Goal: Task Accomplishment & Management: Use online tool/utility

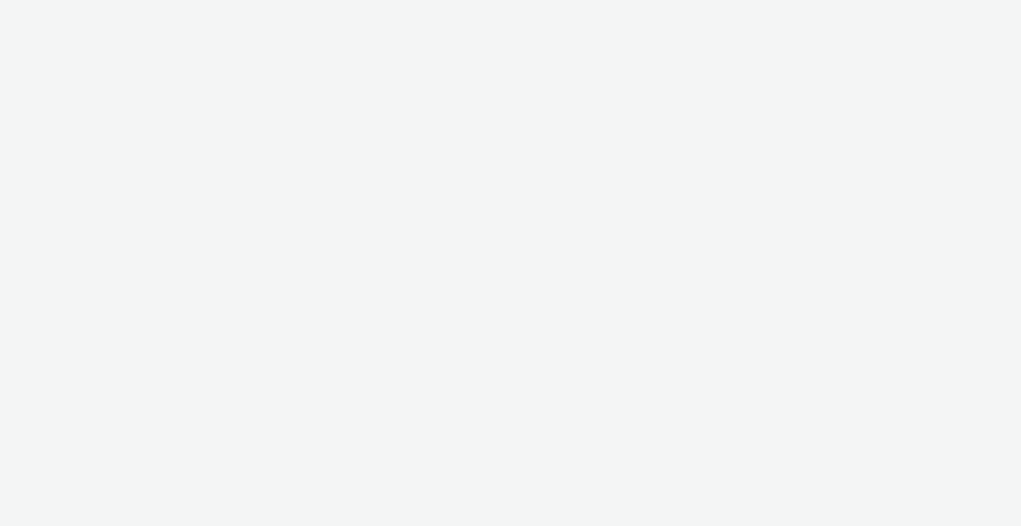
select select "2fc77e36-bb93-4aa3-9dff-dcb08e02eac6"
select select "2405a9d4-3350-4458-8d06-44f78962fa76"
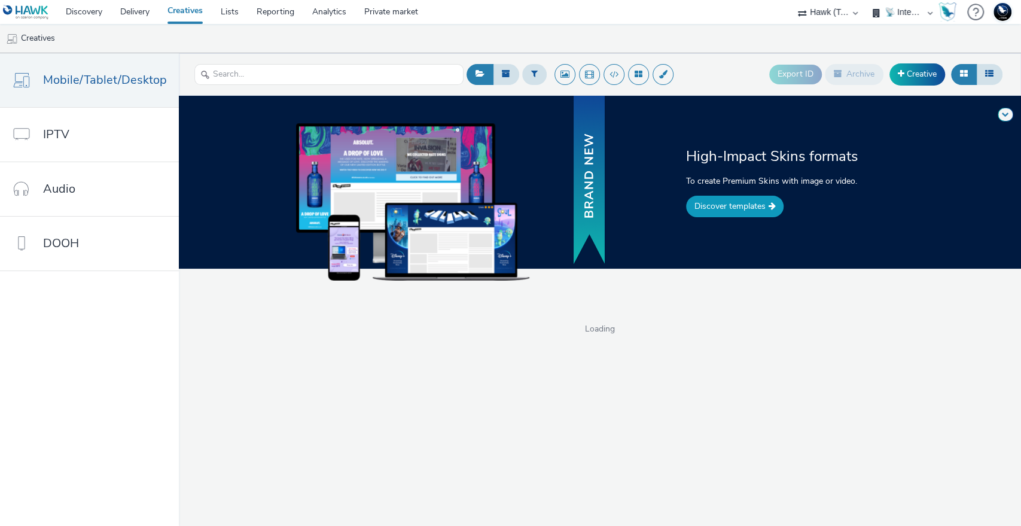
click at [729, 206] on link "Discover templates" at bounding box center [735, 207] width 98 height 22
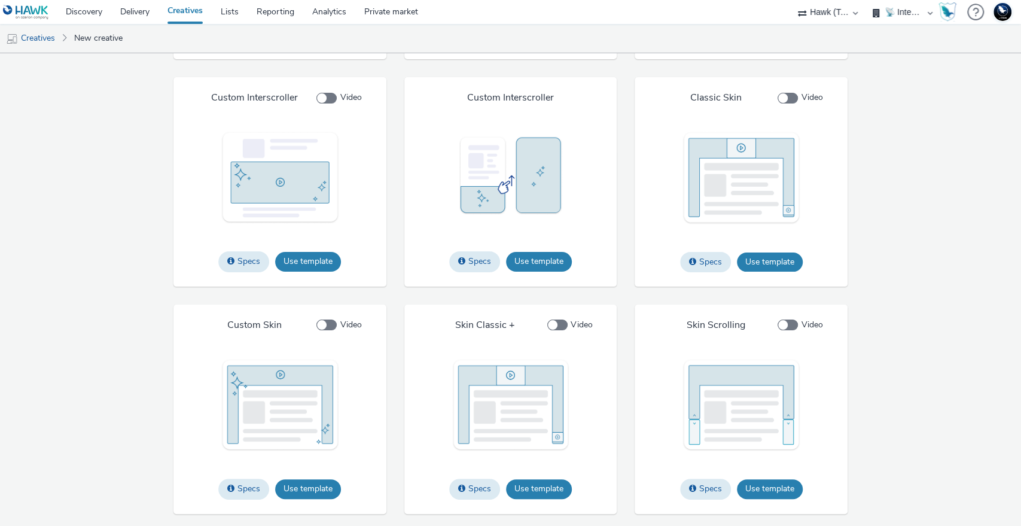
scroll to position [1462, 0]
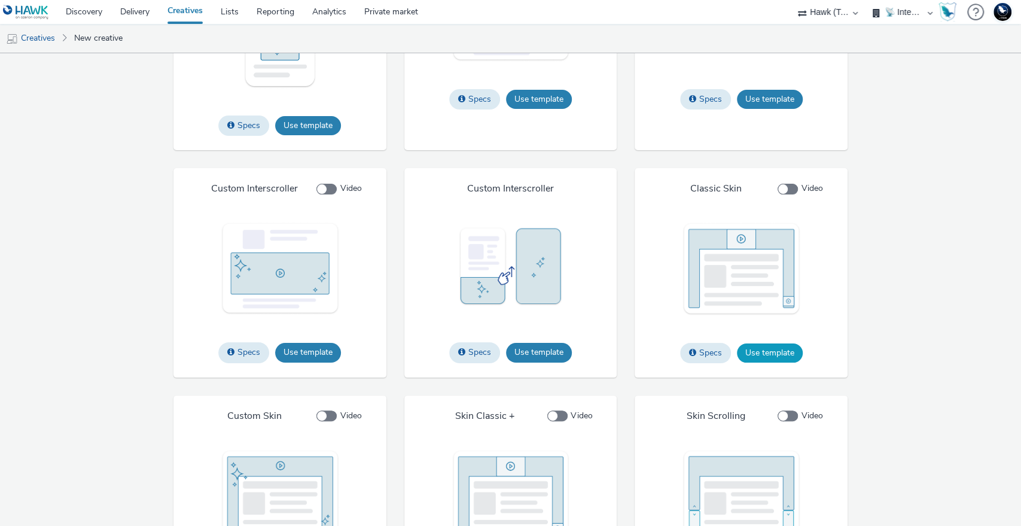
click at [765, 363] on button "Use template" at bounding box center [770, 352] width 66 height 19
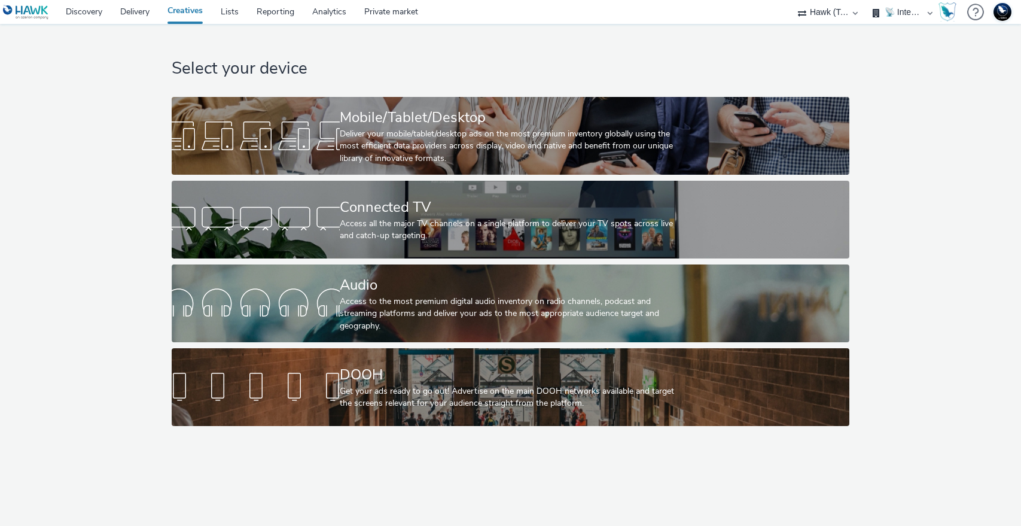
select select "2fc77e36-bb93-4aa3-9dff-dcb08e02eac6"
select select "2405a9d4-3350-4458-8d06-44f78962fa76"
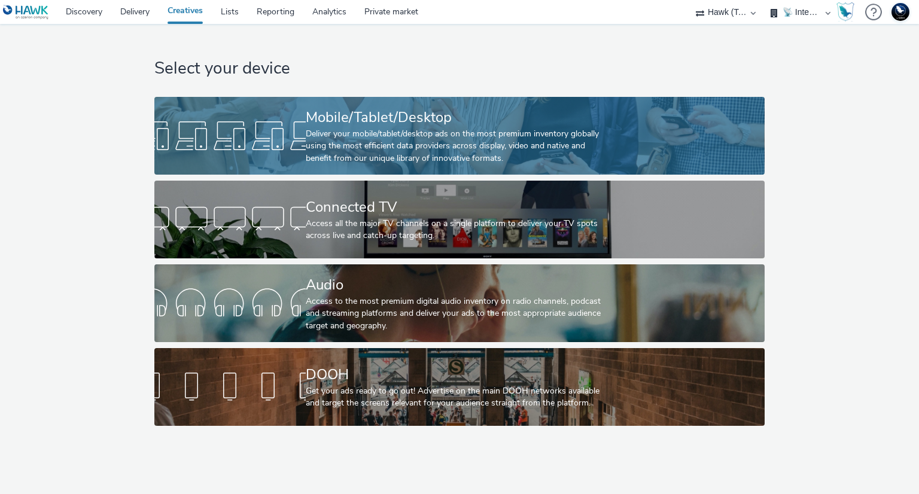
click at [393, 127] on div "Mobile/Tablet/Desktop" at bounding box center [457, 117] width 303 height 21
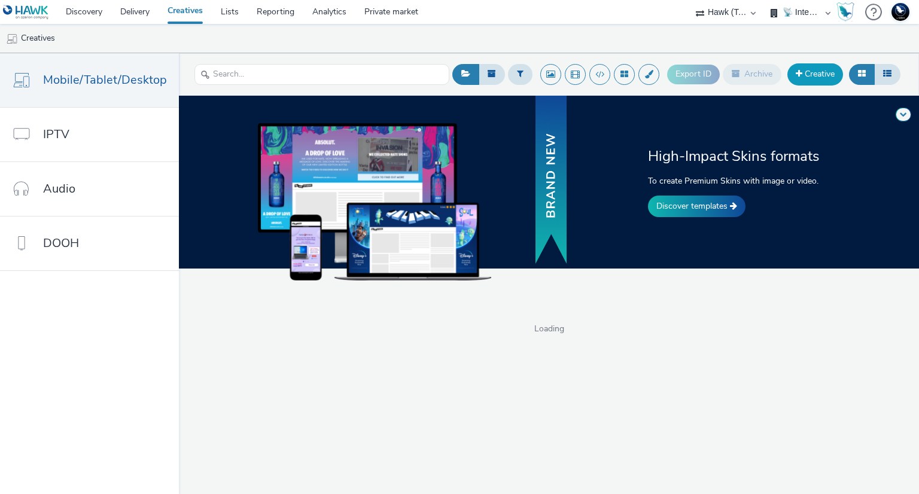
click at [819, 70] on link "Creative" at bounding box center [815, 74] width 56 height 22
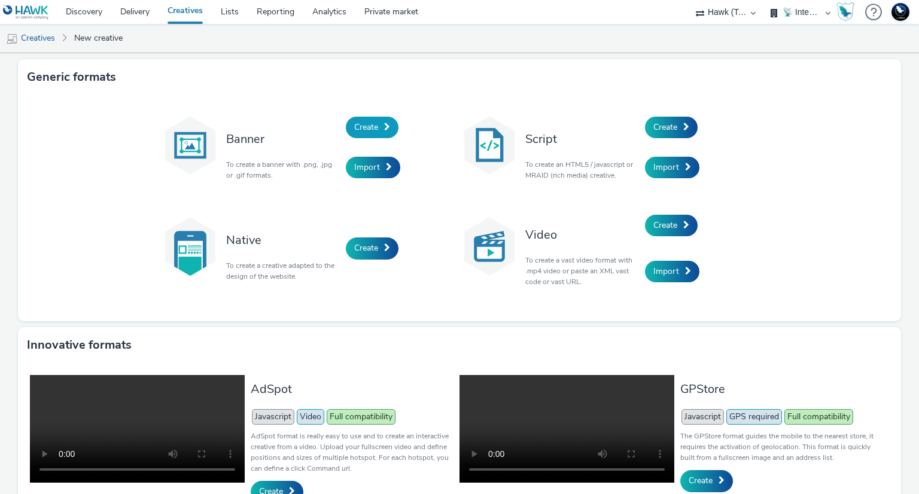
click at [383, 121] on link "Create" at bounding box center [372, 128] width 53 height 22
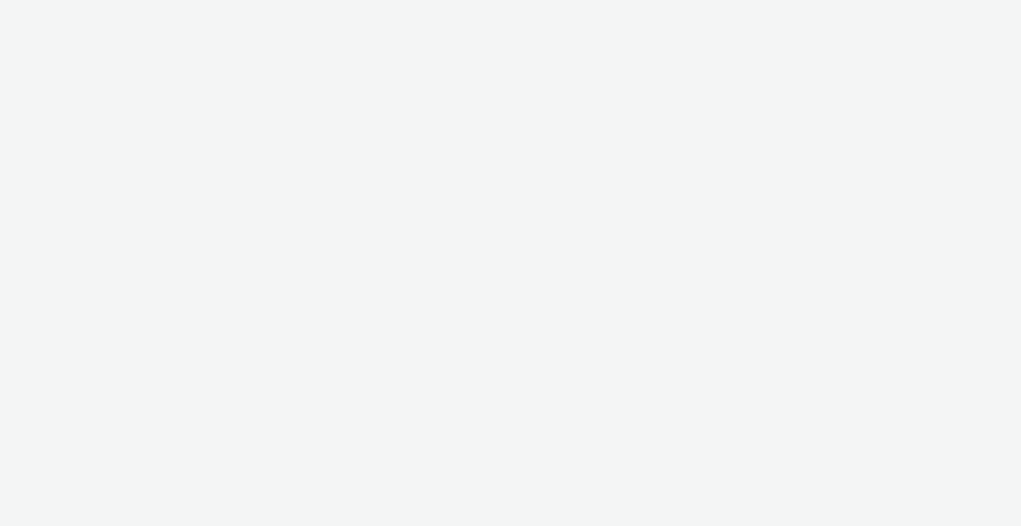
select select "2fc77e36-bb93-4aa3-9dff-dcb08e02eac6"
select select "2405a9d4-3350-4458-8d06-44f78962fa76"
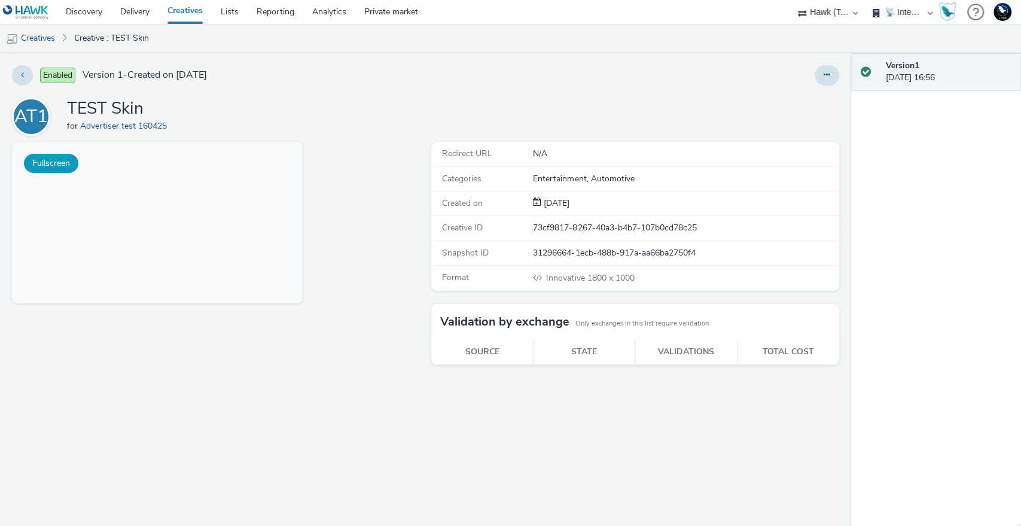
click at [53, 163] on button "Fullscreen" at bounding box center [51, 163] width 54 height 19
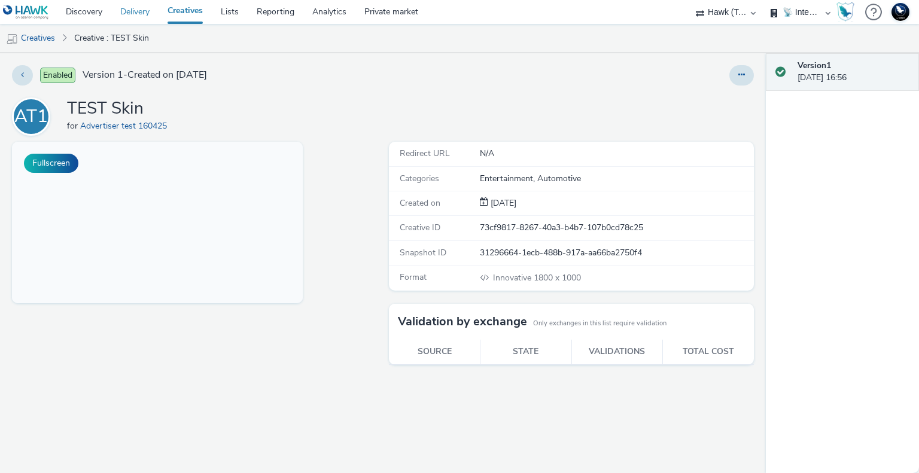
click at [144, 11] on link "Delivery" at bounding box center [134, 12] width 47 height 24
